Goal: Task Accomplishment & Management: Manage account settings

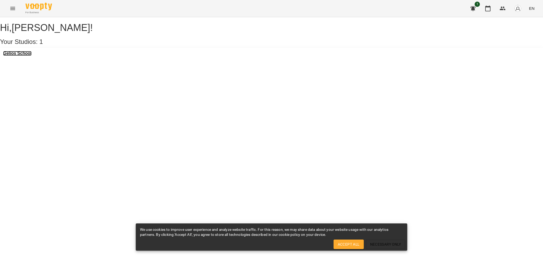
click at [28, 56] on h3 "Gelios School" at bounding box center [17, 53] width 28 height 5
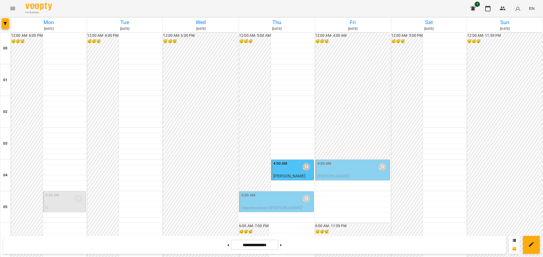
scroll to position [121, 0]
click at [280, 193] on div "5:00 AM [PERSON_NAME]" at bounding box center [276, 199] width 71 height 12
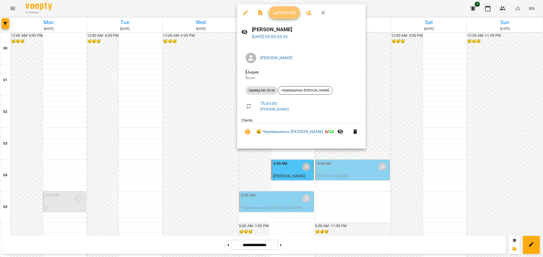
click at [283, 12] on span "Confirm" at bounding box center [284, 13] width 23 height 6
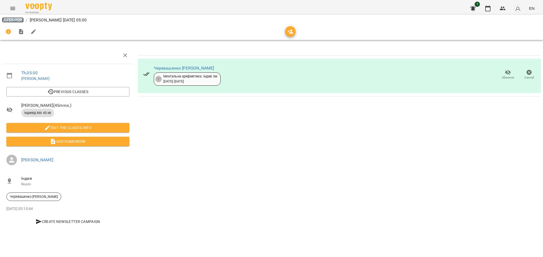
click at [14, 21] on link "Attendance" at bounding box center [12, 19] width 21 height 5
